Goal: Task Accomplishment & Management: Manage account settings

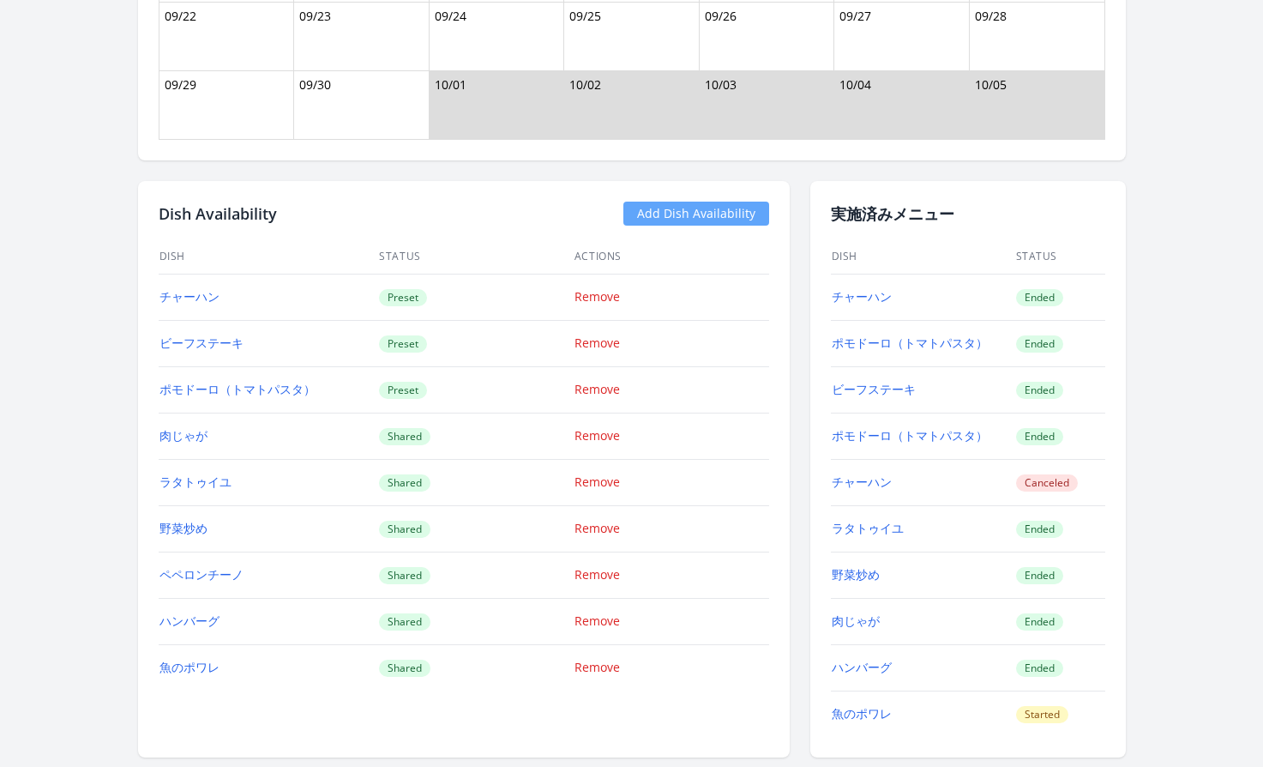
scroll to position [1974, 0]
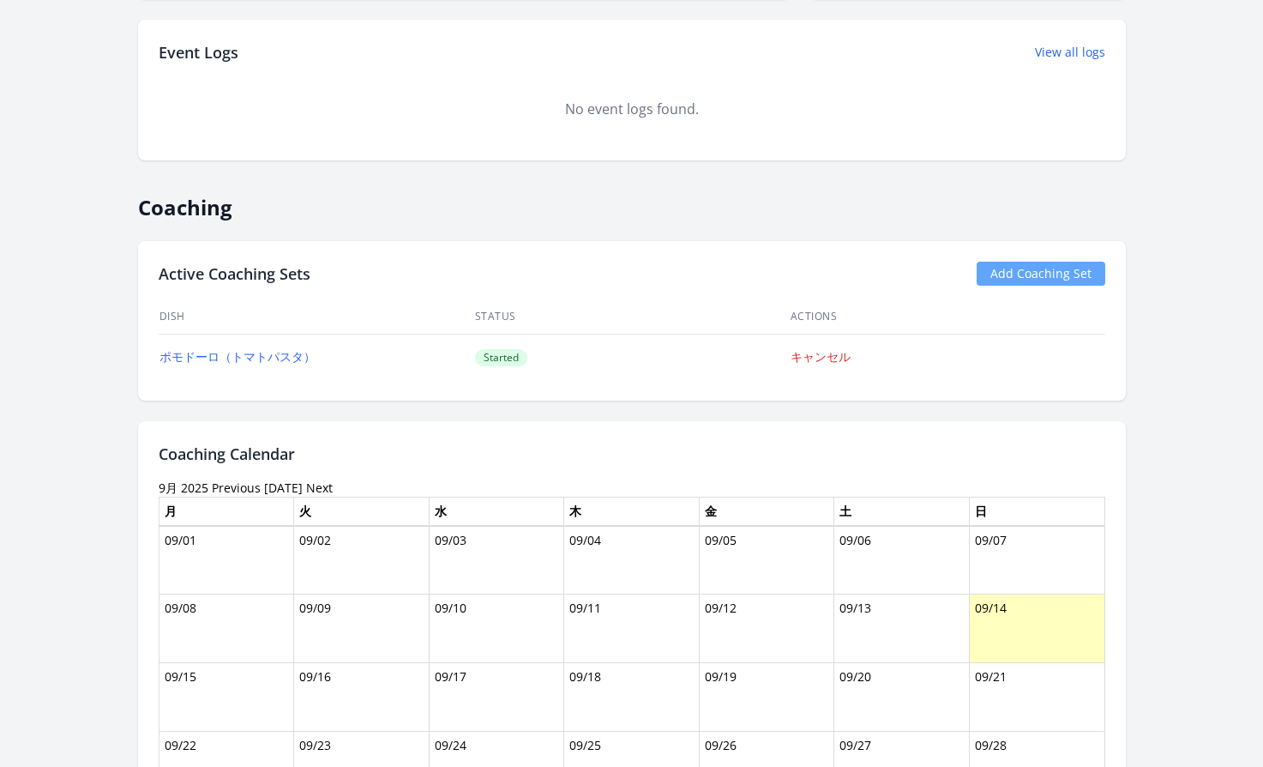
scroll to position [642, 0]
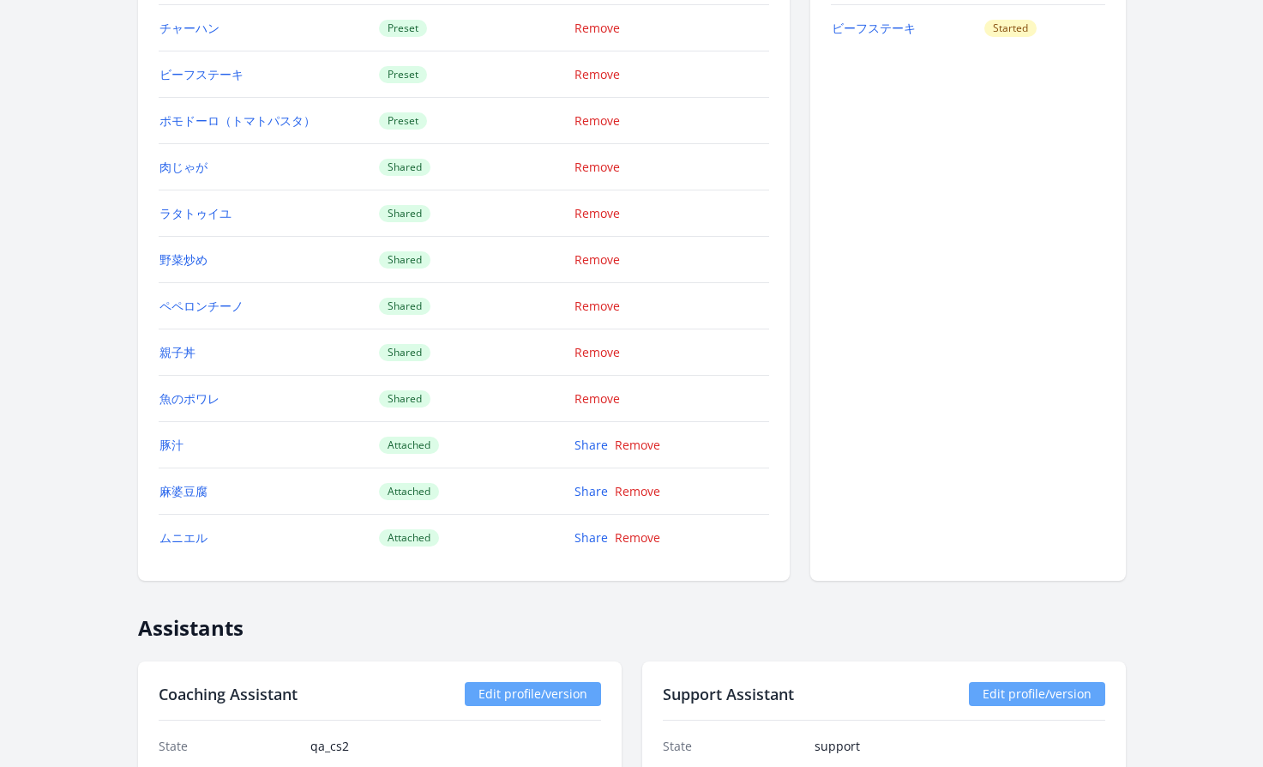
scroll to position [1978, 0]
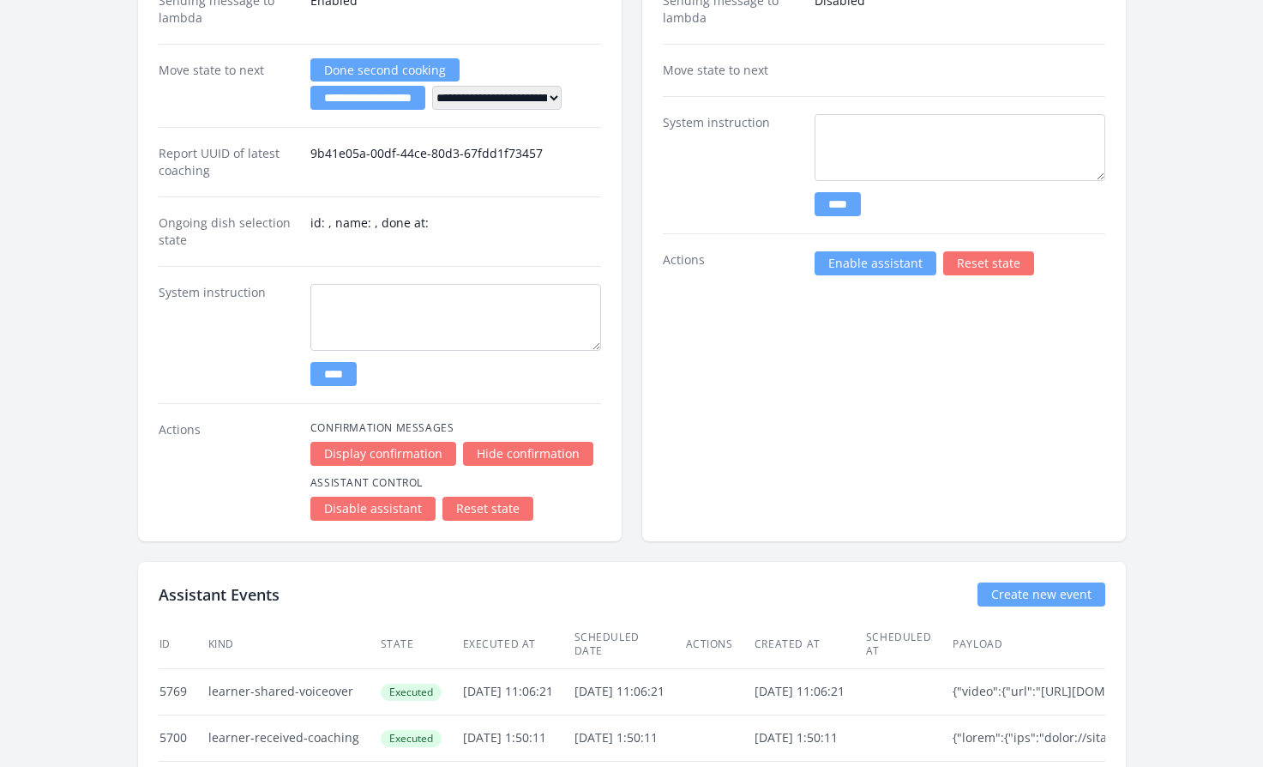
scroll to position [2769, 0]
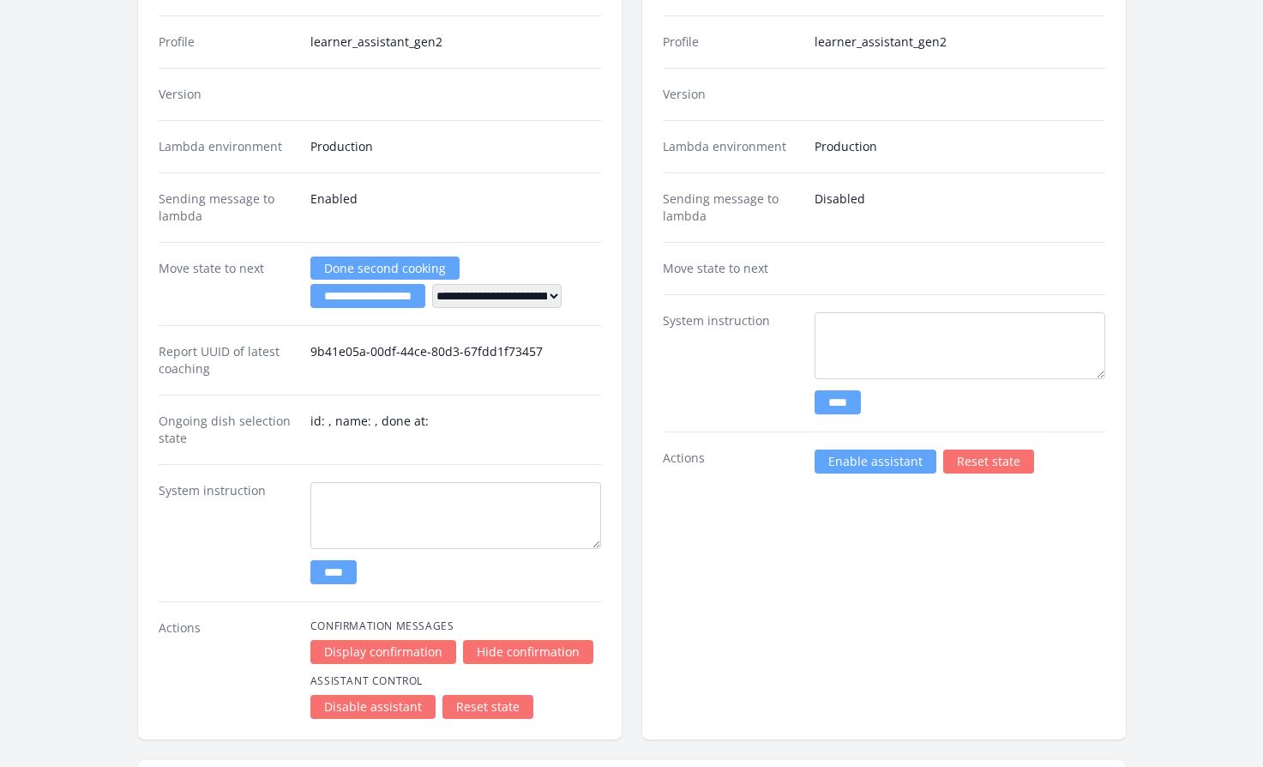
click at [858, 467] on link "Enable assistant" at bounding box center [876, 461] width 122 height 24
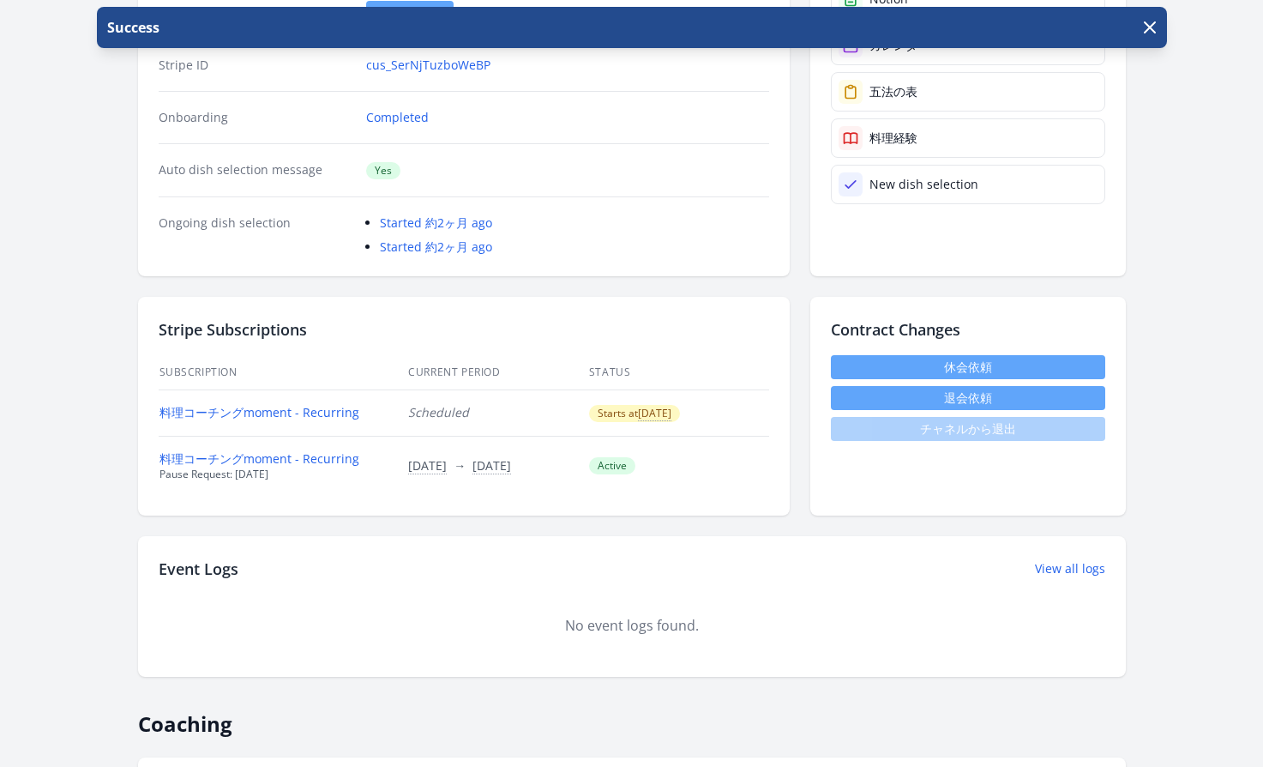
scroll to position [214, 0]
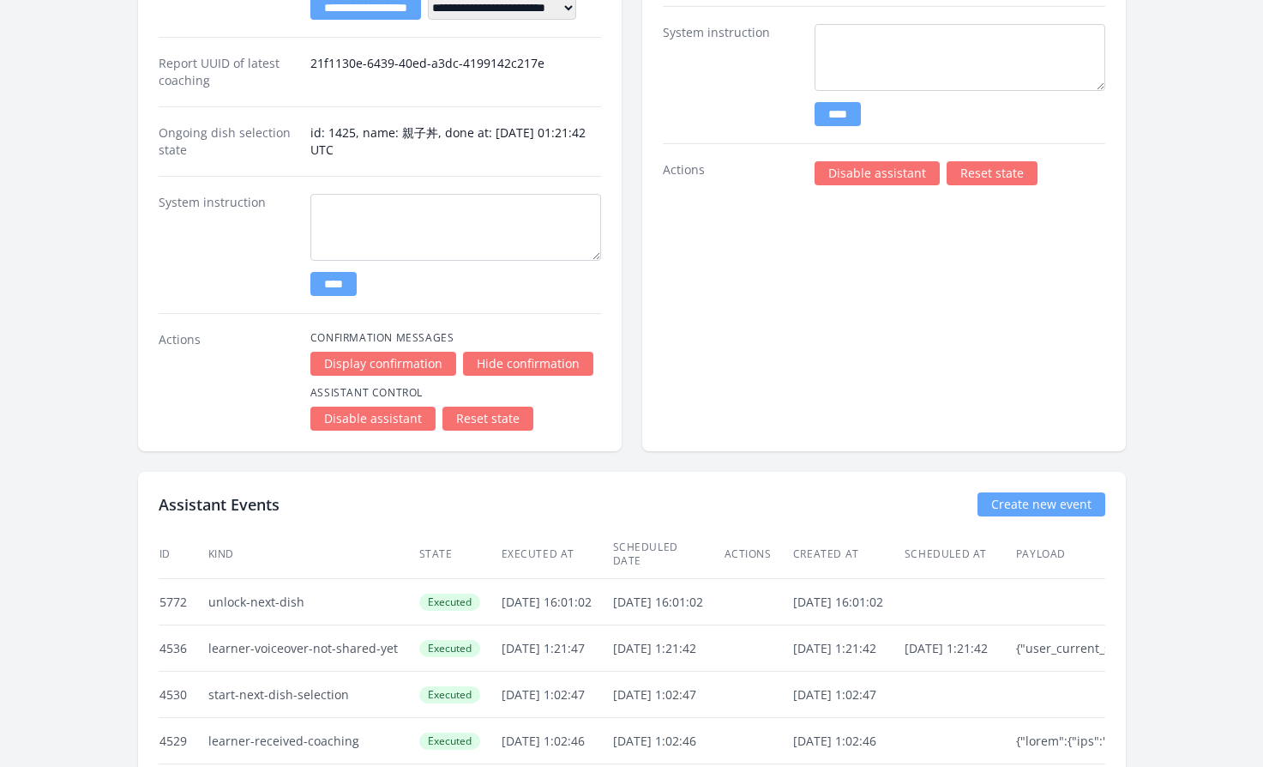
scroll to position [3397, 0]
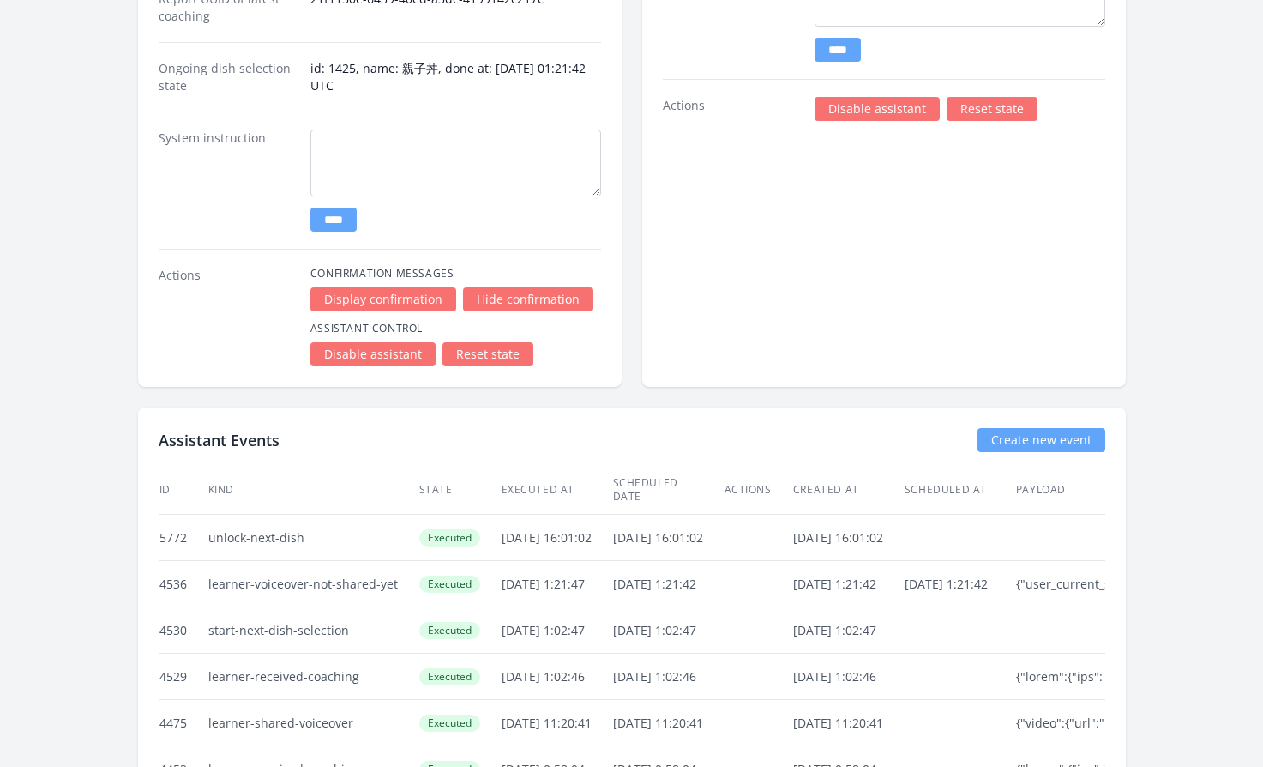
scroll to position [3606, 0]
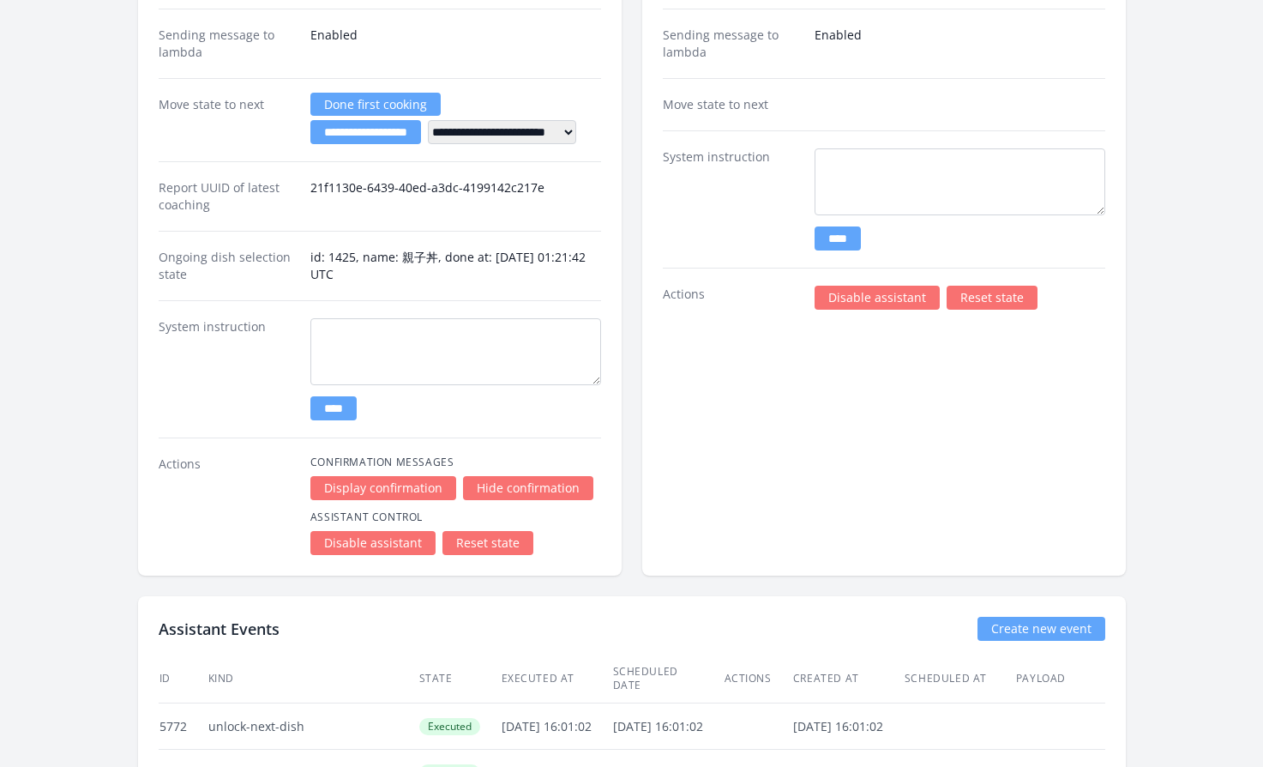
drag, startPoint x: 610, startPoint y: 715, endPoint x: 495, endPoint y: 712, distance: 115.0
click at [501, 712] on td "[DATE] 16:01:02" at bounding box center [557, 726] width 112 height 46
copy td "2025/9/13 16:01:02"
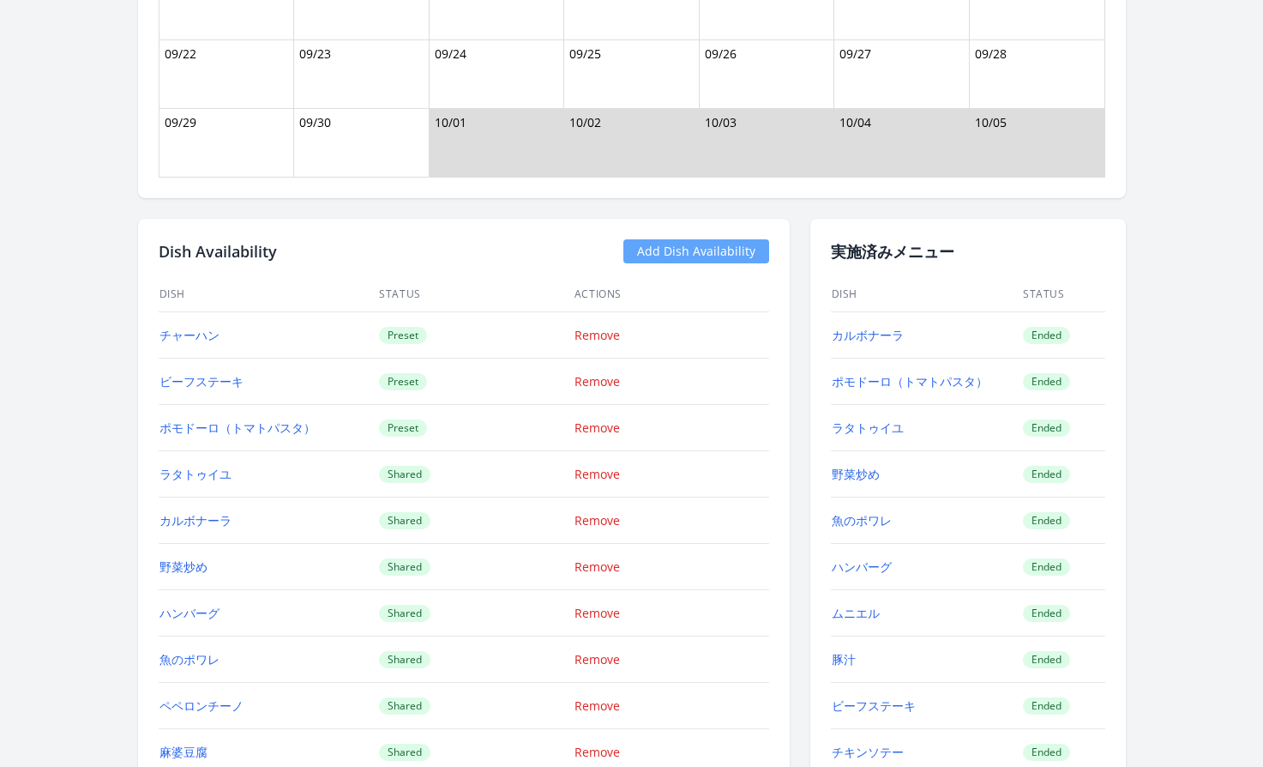
scroll to position [1493, 0]
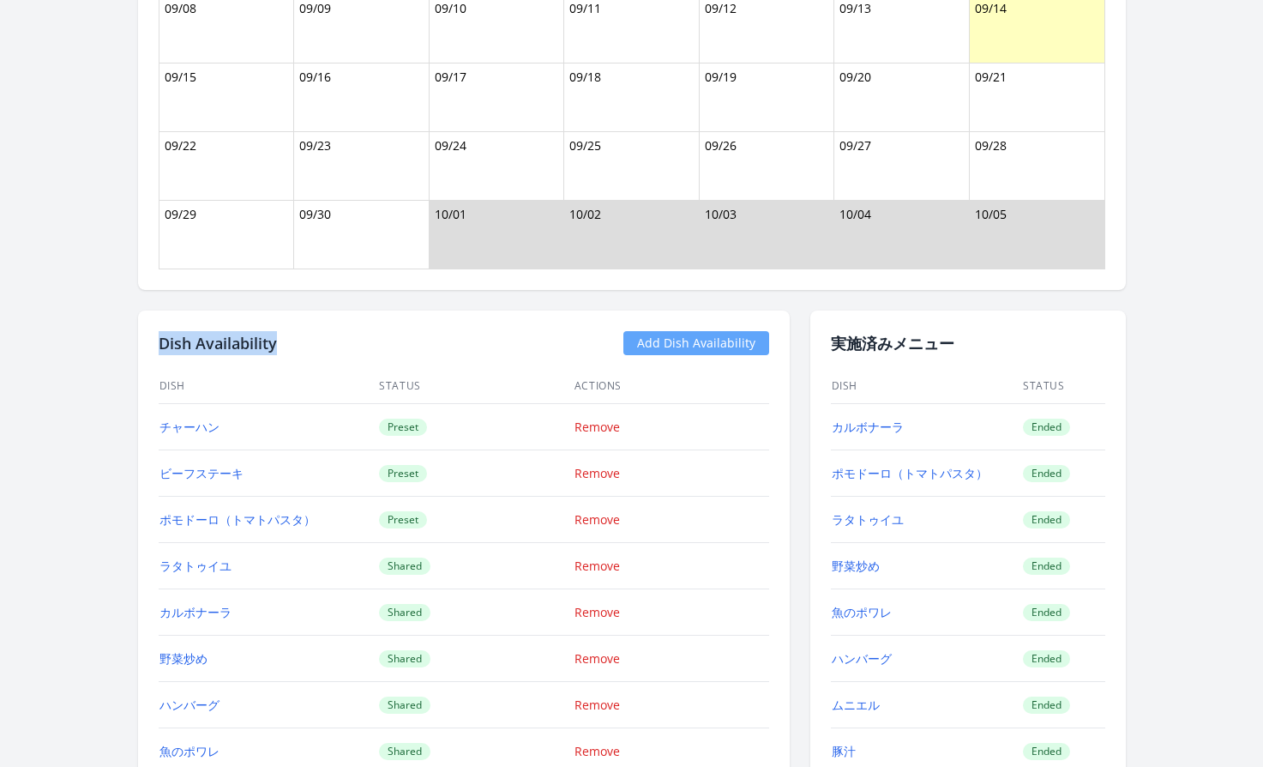
drag, startPoint x: 292, startPoint y: 345, endPoint x: 159, endPoint y: 340, distance: 133.0
click at [159, 340] on div "Dish Availability Add Dish Availability" at bounding box center [464, 343] width 611 height 24
copy h2 "Dish Availability"
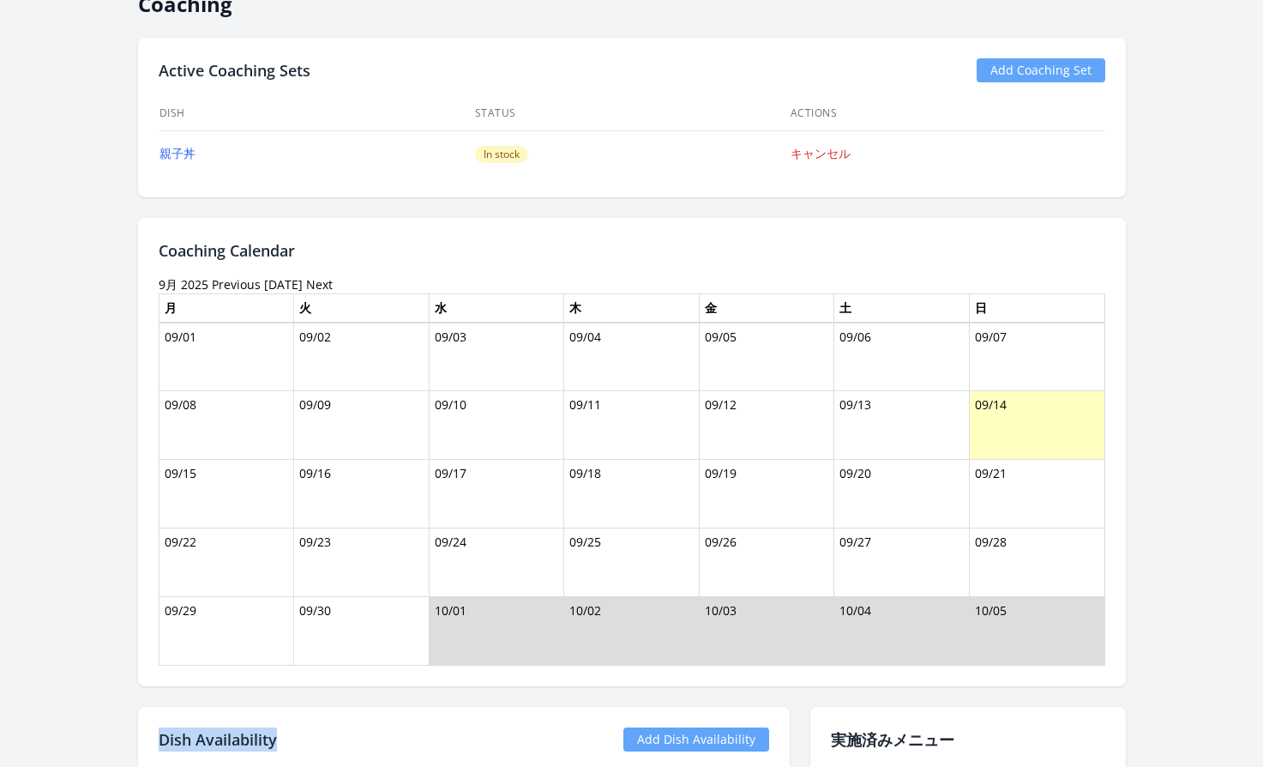
scroll to position [627, 0]
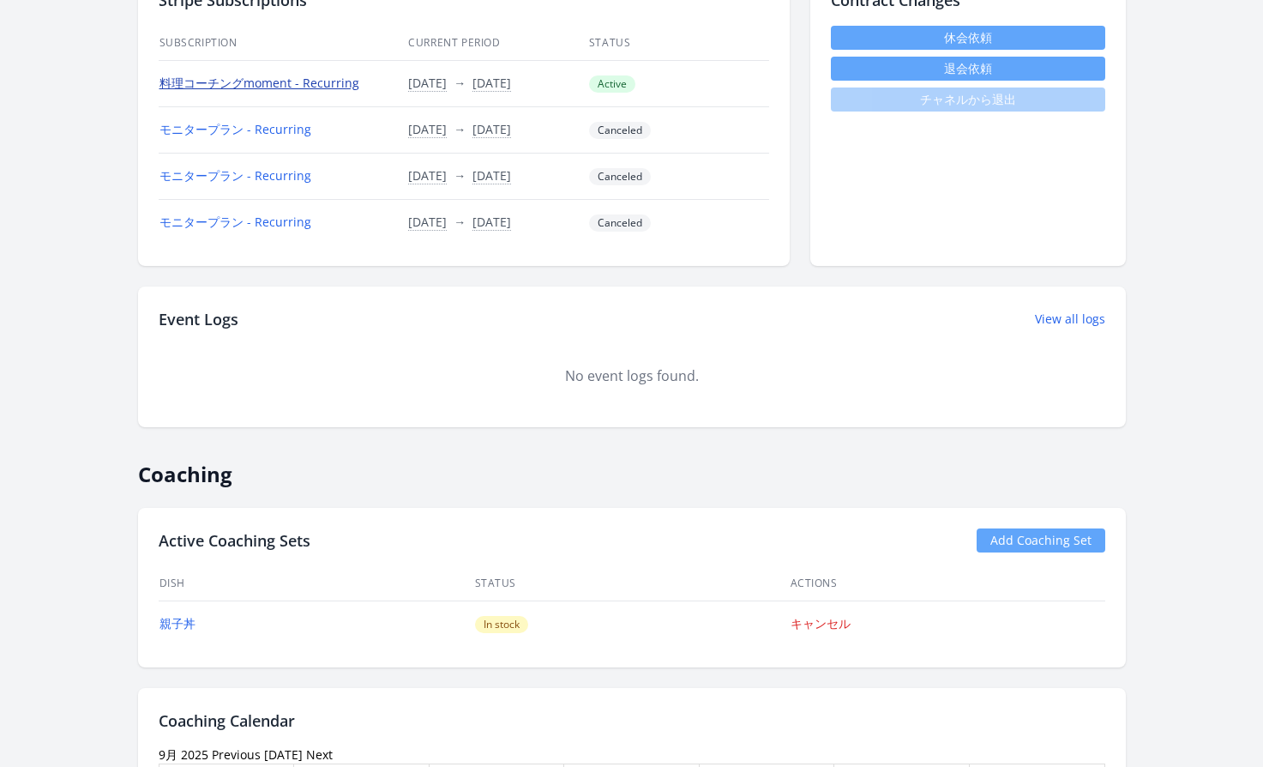
click at [341, 85] on link "料理コーチングmoment - Recurring" at bounding box center [260, 83] width 200 height 16
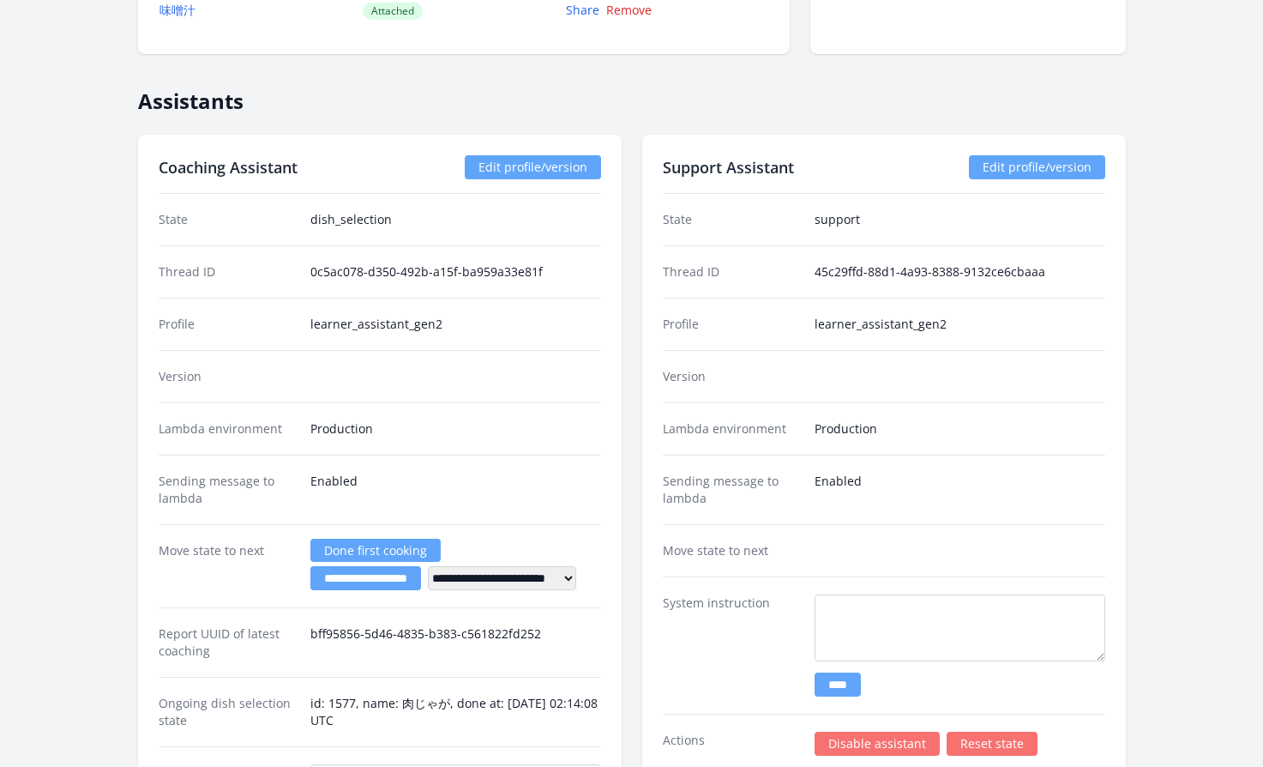
scroll to position [2637, 0]
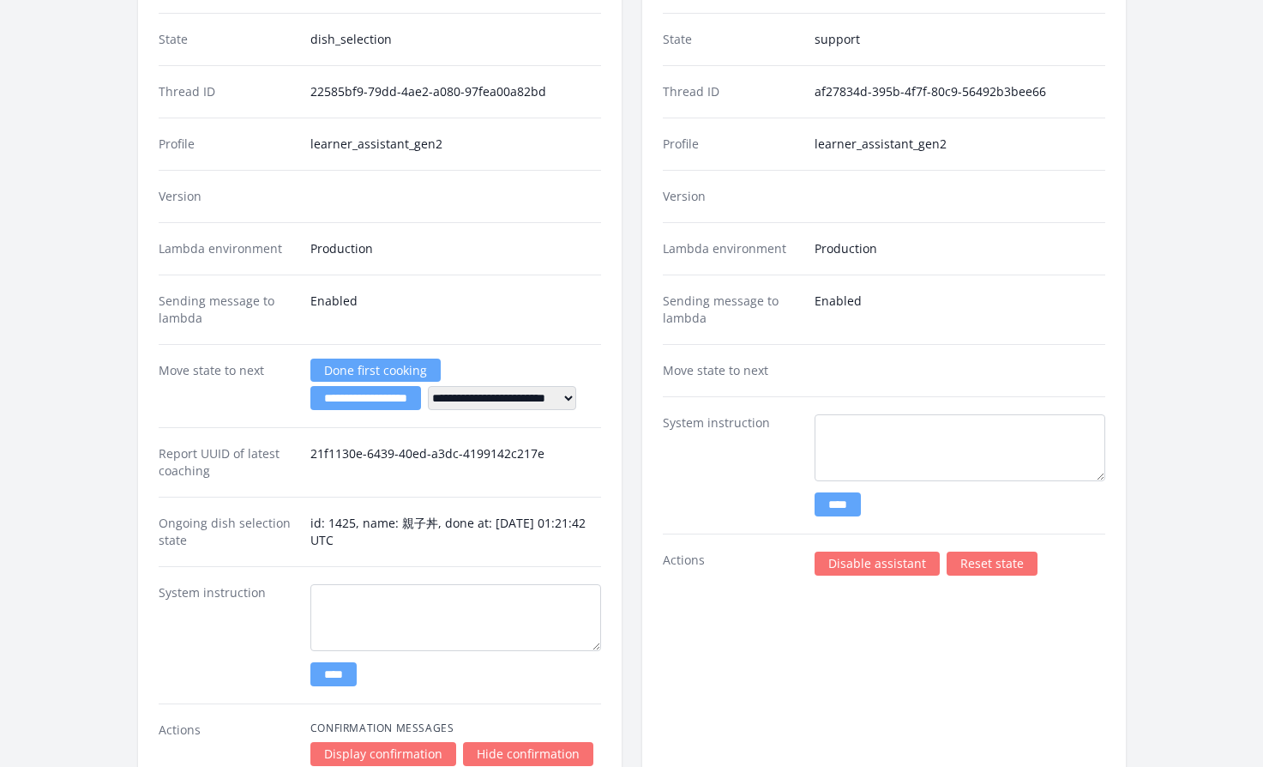
scroll to position [3674, 0]
